Goal: Task Accomplishment & Management: Manage account settings

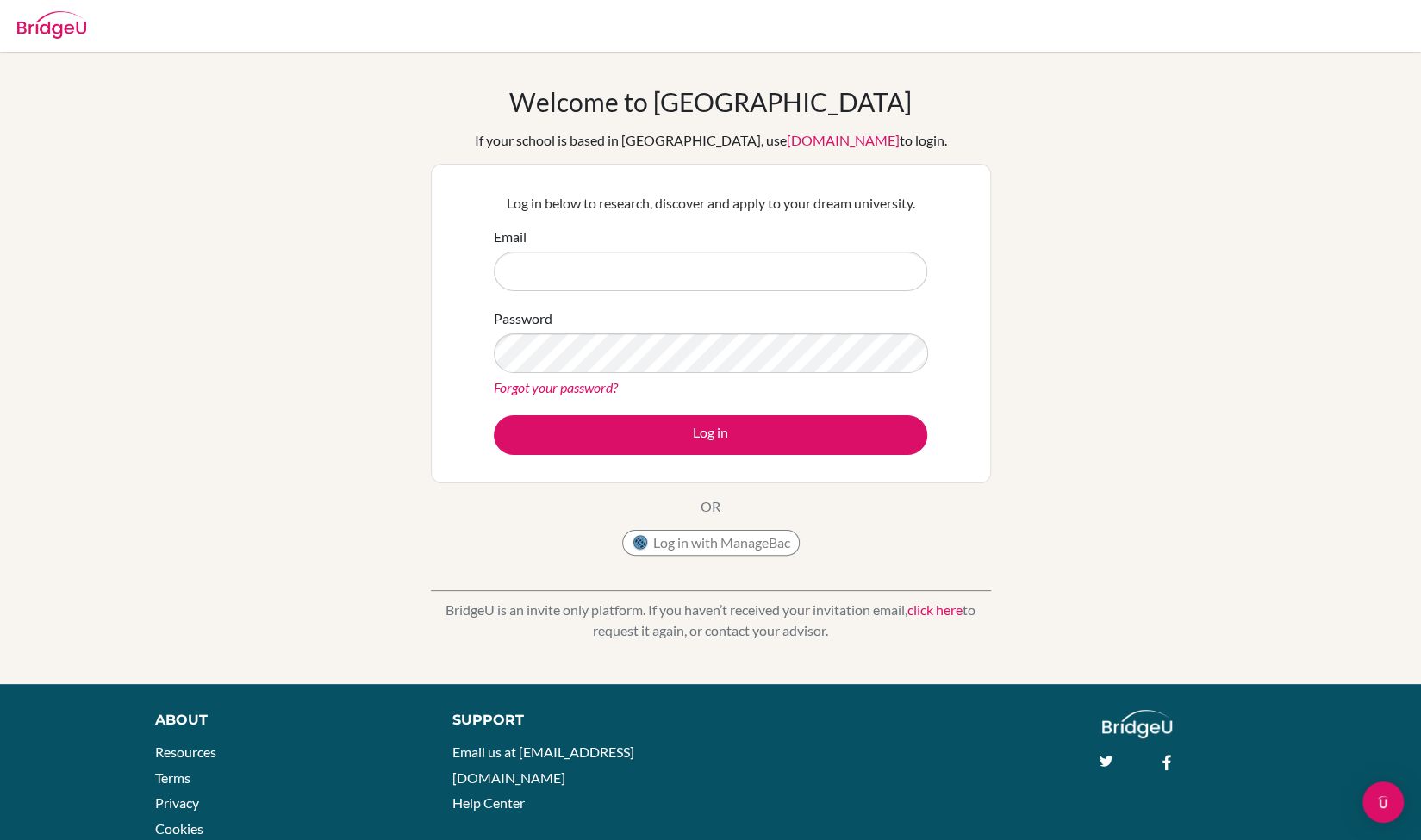
drag, startPoint x: 0, startPoint y: 0, endPoint x: 931, endPoint y: 604, distance: 1109.8
click at [931, 604] on link "click here" at bounding box center [935, 610] width 55 height 16
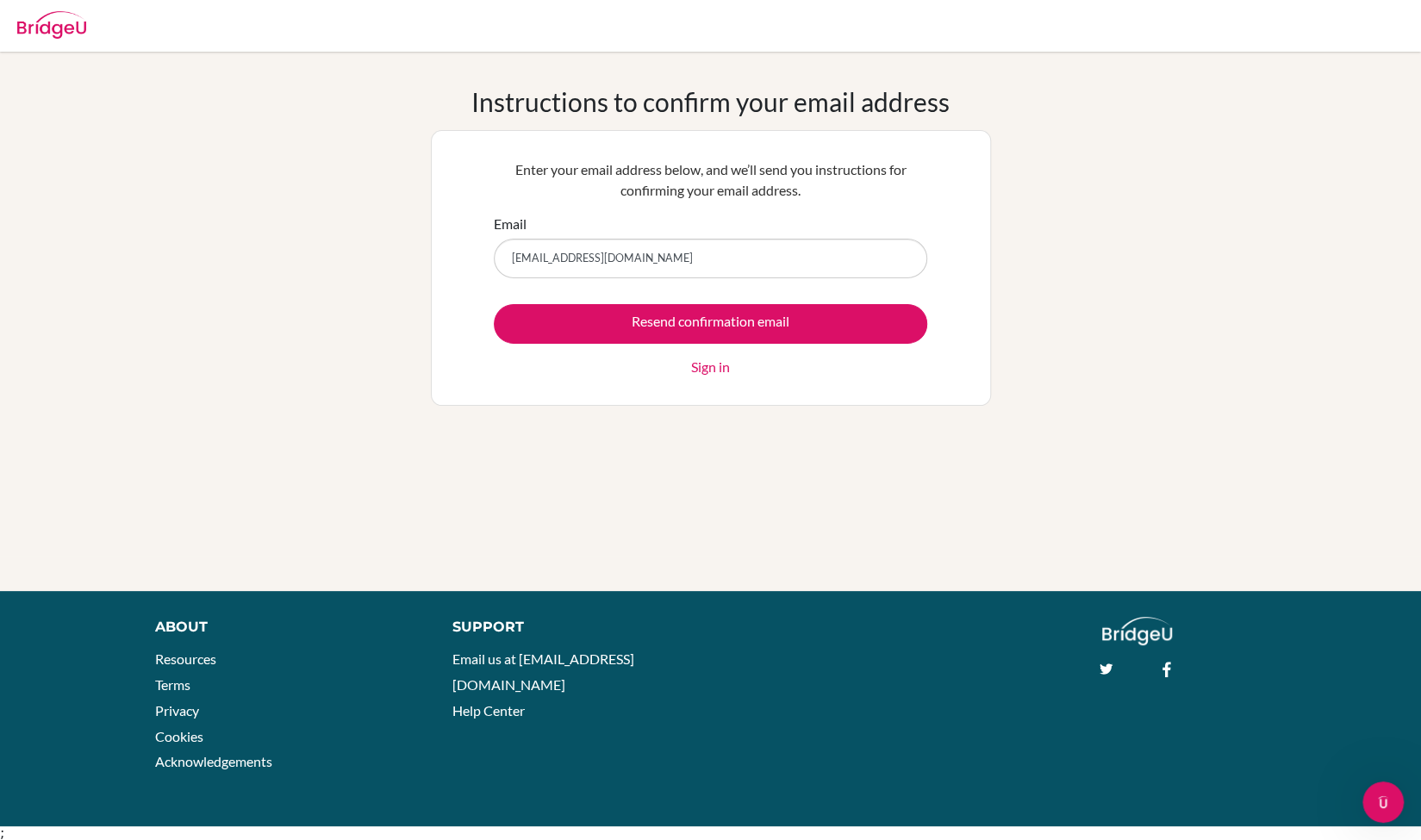
type input "[EMAIL_ADDRESS][DOMAIN_NAME]"
click at [494, 304] on input "Resend confirmation email" at bounding box center [711, 324] width 434 height 40
